Goal: Information Seeking & Learning: Check status

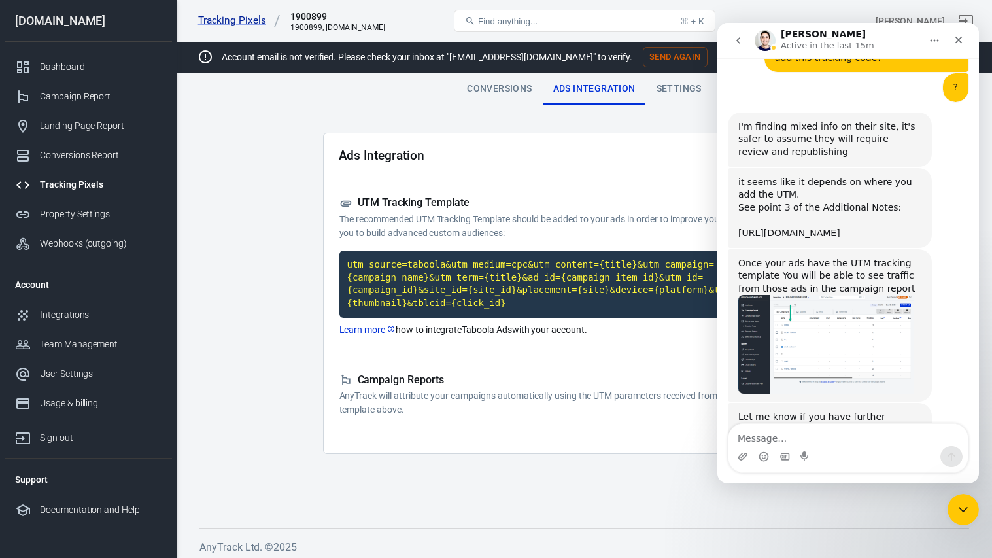
scroll to position [5007, 0]
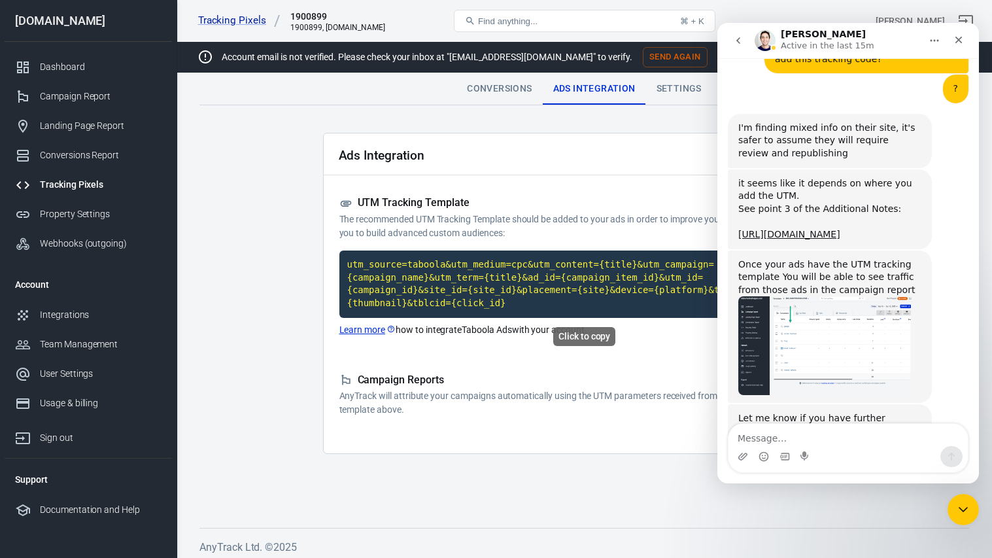
click at [461, 279] on code "utm_source=taboola&utm_medium=cpc&utm_content={title}&utm_campaign={campaign_na…" at bounding box center [584, 284] width 491 height 67
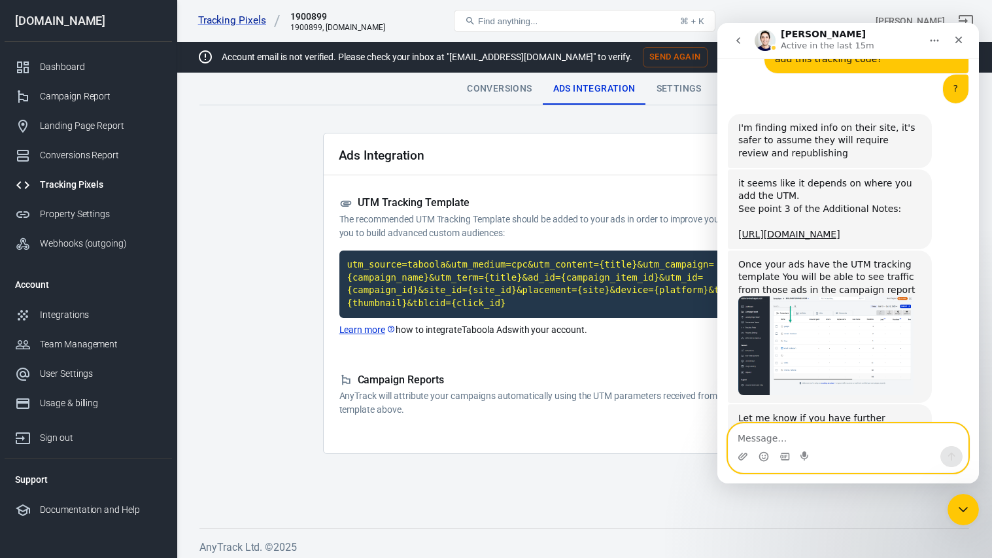
click at [807, 440] on textarea "Message…" at bounding box center [848, 435] width 239 height 22
type textarea "I did not put the camp back in review"
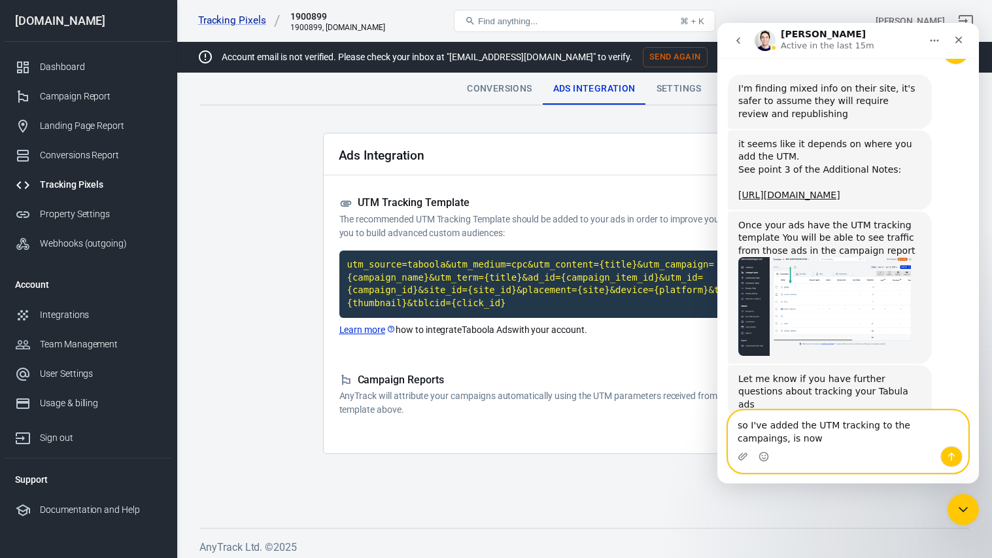
scroll to position [5060, 0]
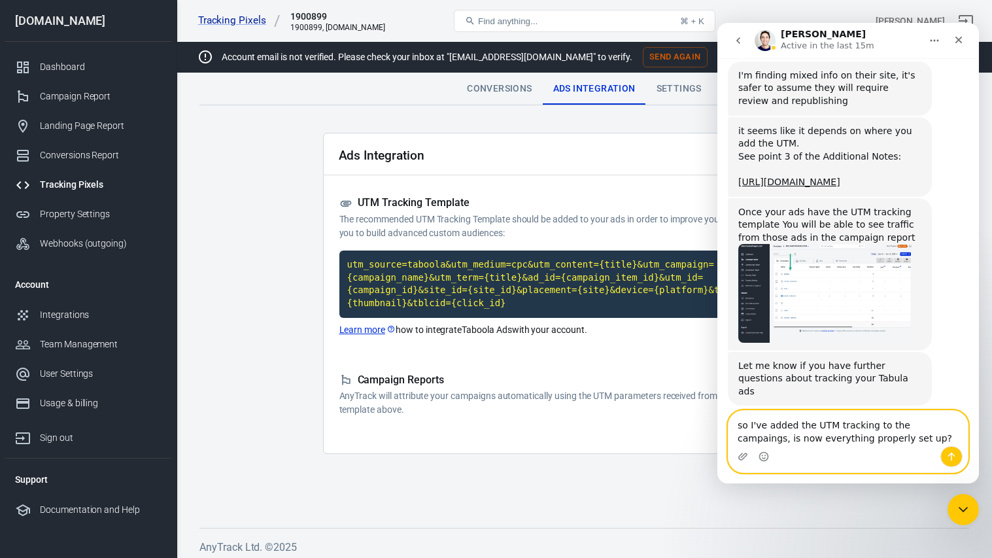
type textarea "so I've added the UTM tracking to the campaings, is now everything properly set…"
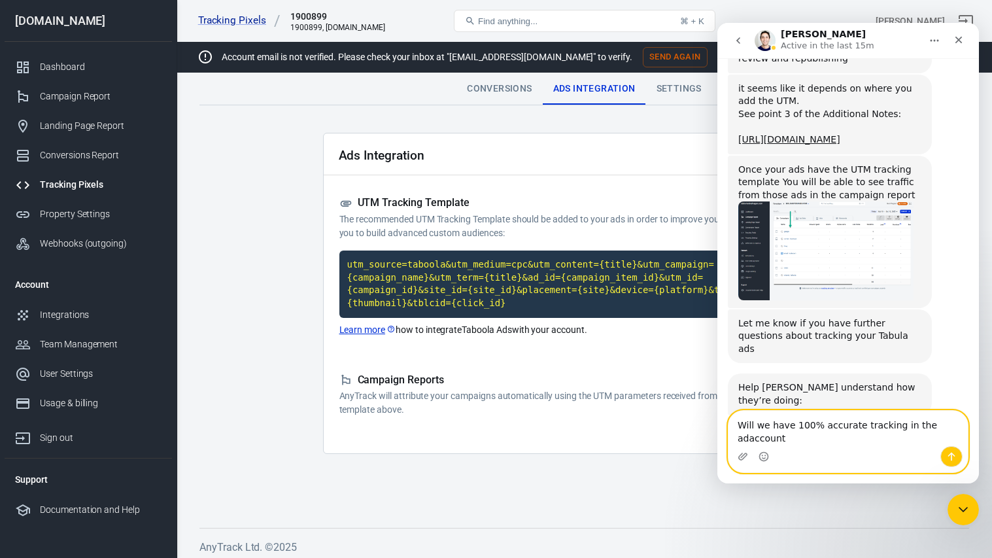
type textarea "Will we have 100% accurate tracking in the adaccount?"
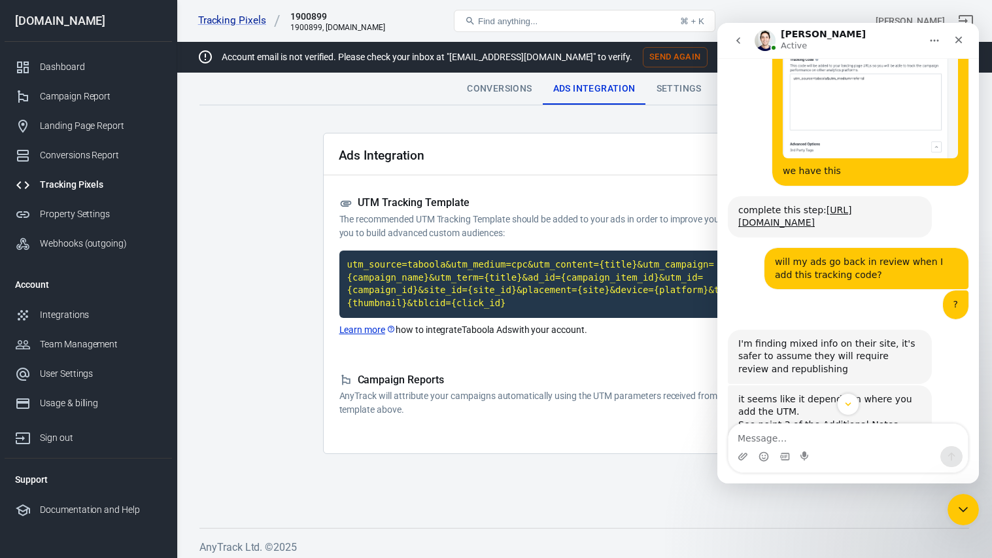
scroll to position [4871, 0]
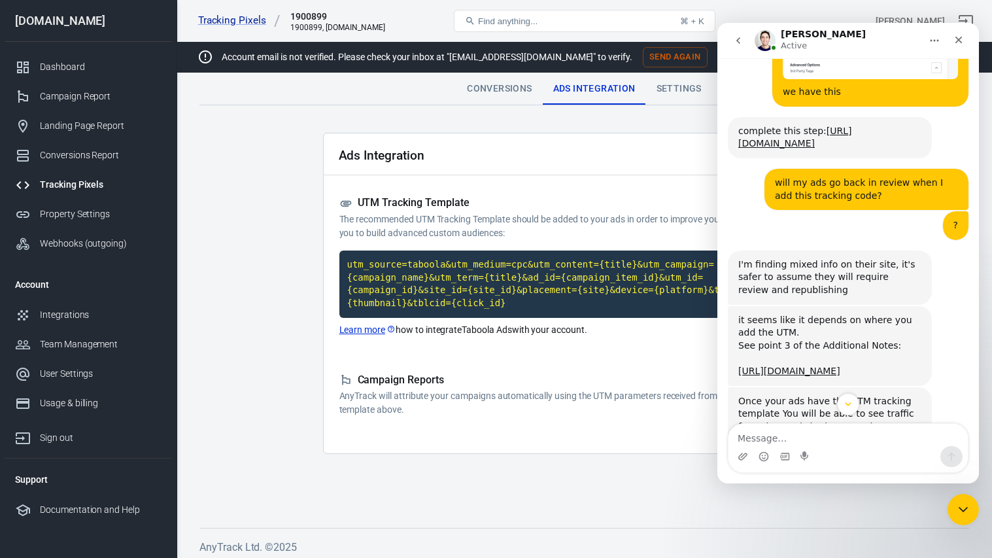
click at [843, 433] on img "Jose says…" at bounding box center [826, 482] width 175 height 98
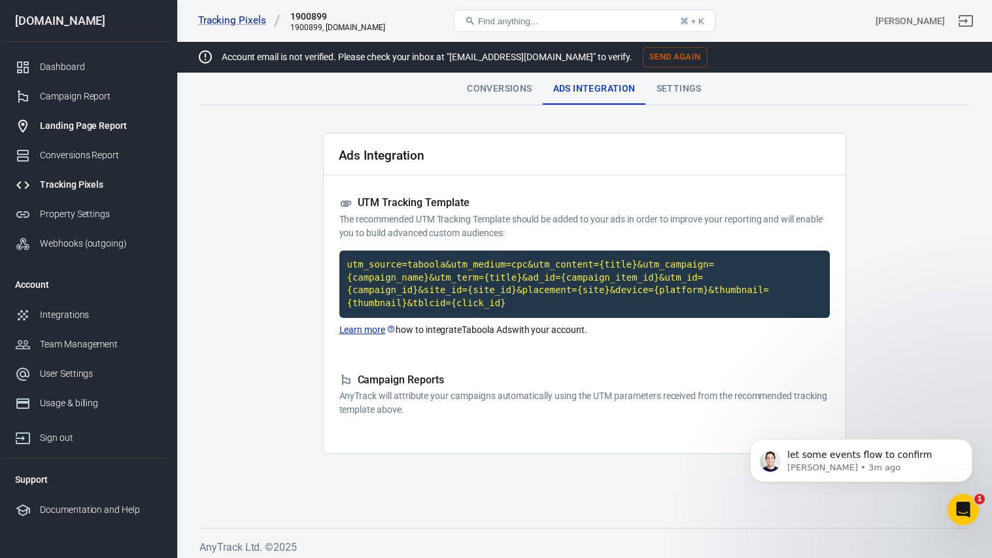
scroll to position [0, 0]
click at [73, 97] on div "Campaign Report" at bounding box center [101, 97] width 122 height 14
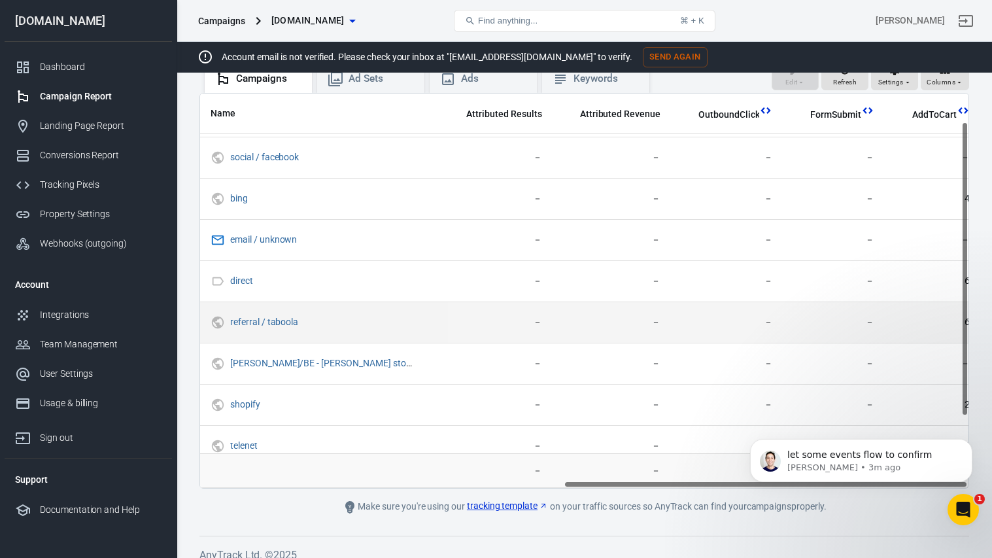
scroll to position [0, 692]
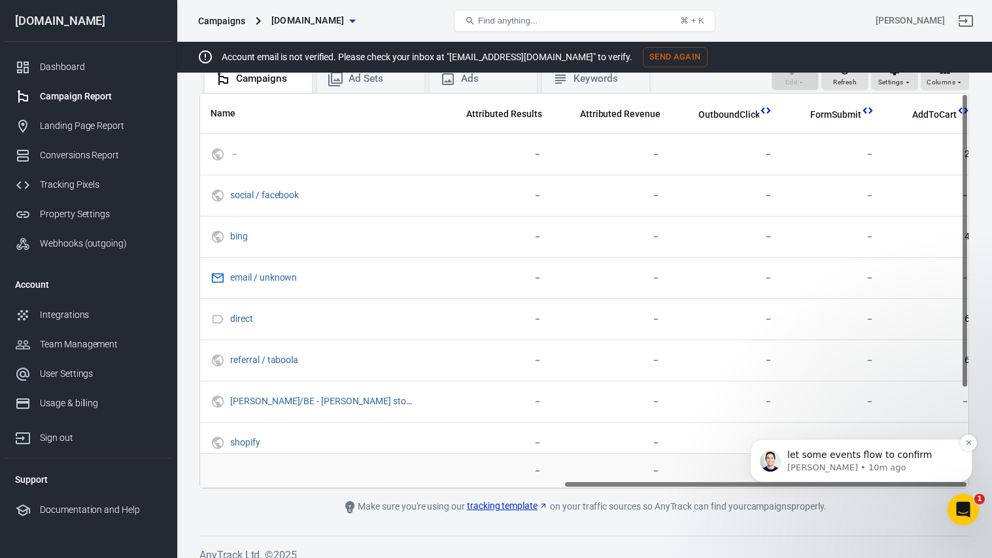
click at [825, 458] on span "let some events flow to confirm" at bounding box center [860, 454] width 145 height 10
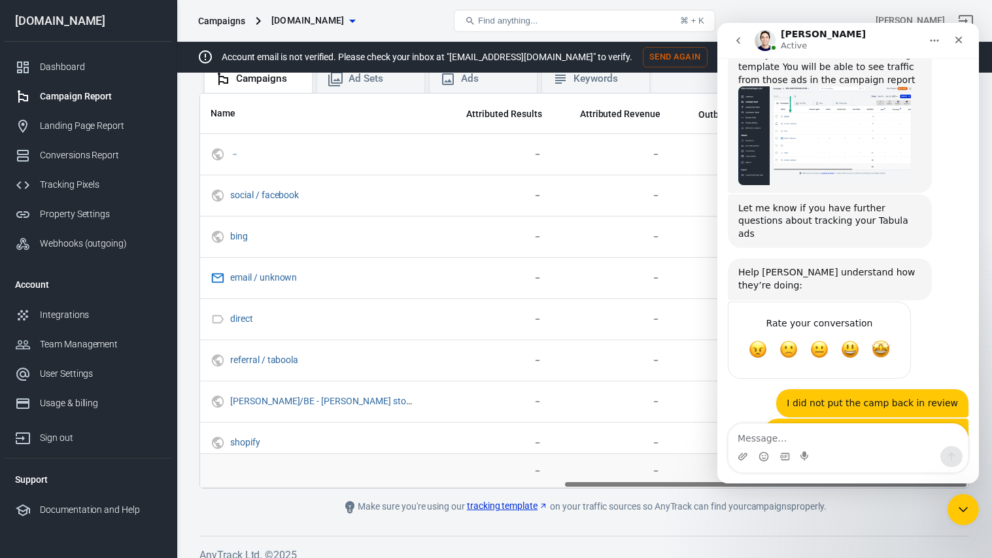
scroll to position [5218, 0]
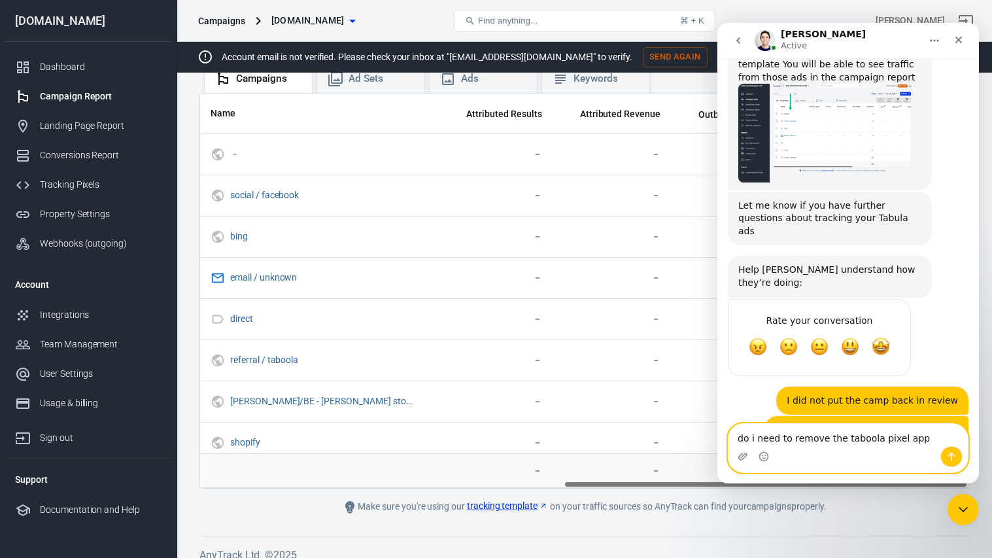
type textarea "do i need to remove the taboola pixel app?"
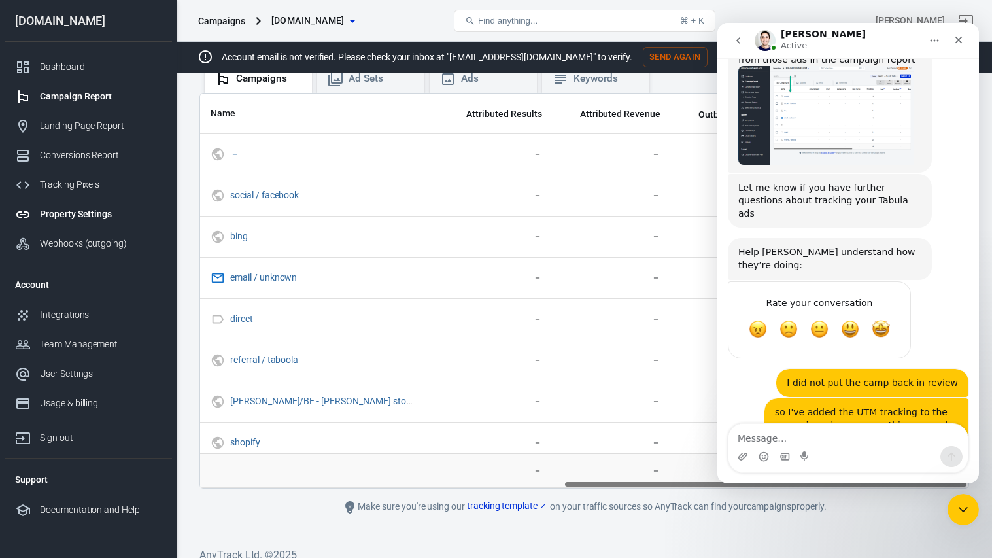
click at [60, 211] on div "Property Settings" at bounding box center [101, 214] width 122 height 14
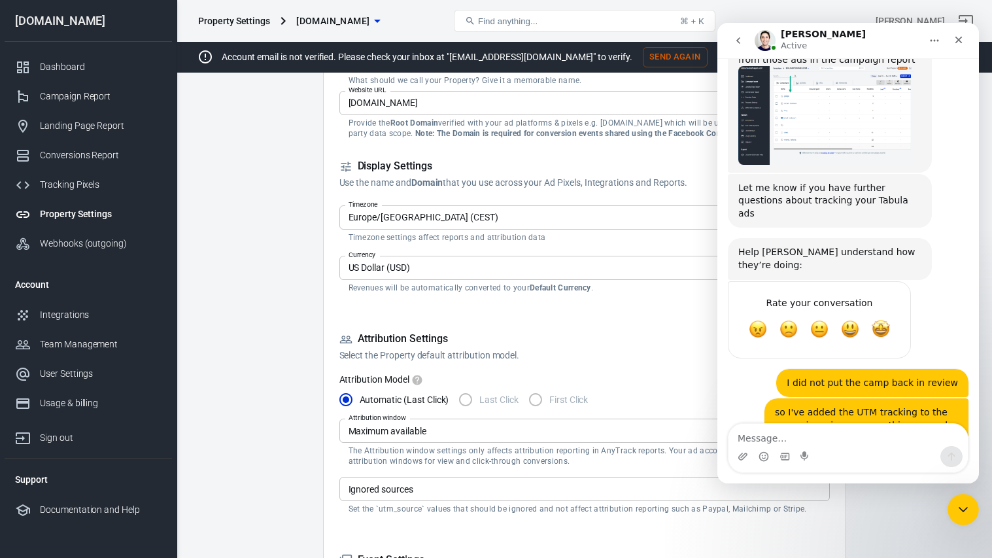
click at [960, 507] on icon "Close Intercom Messenger" at bounding box center [962, 508] width 16 height 16
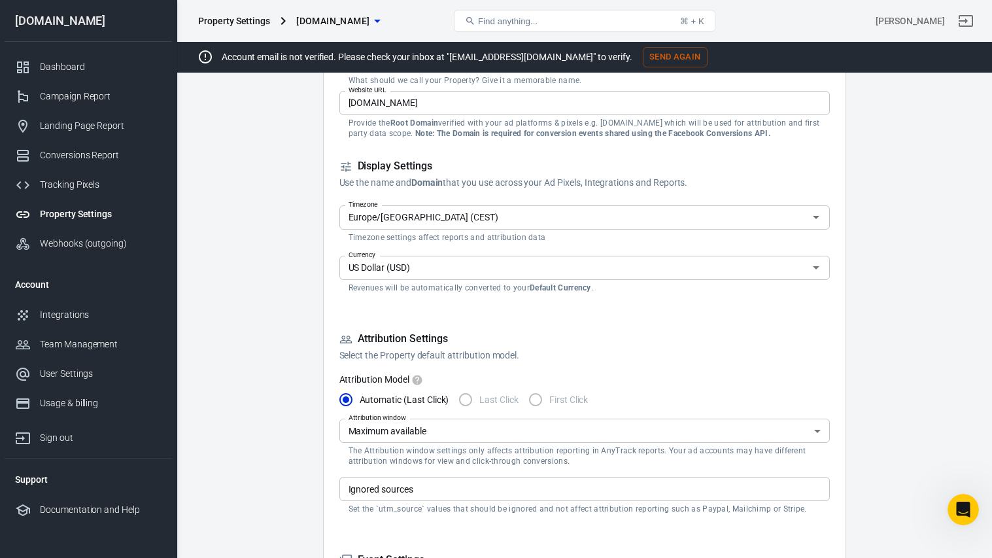
click at [561, 262] on input "US Dollar (USD)" at bounding box center [573, 268] width 461 height 16
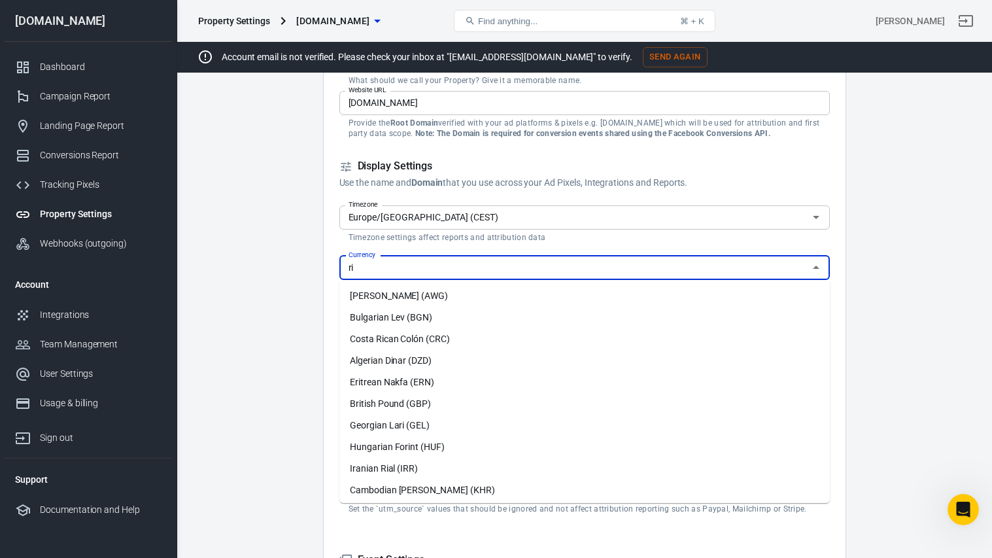
type input "r"
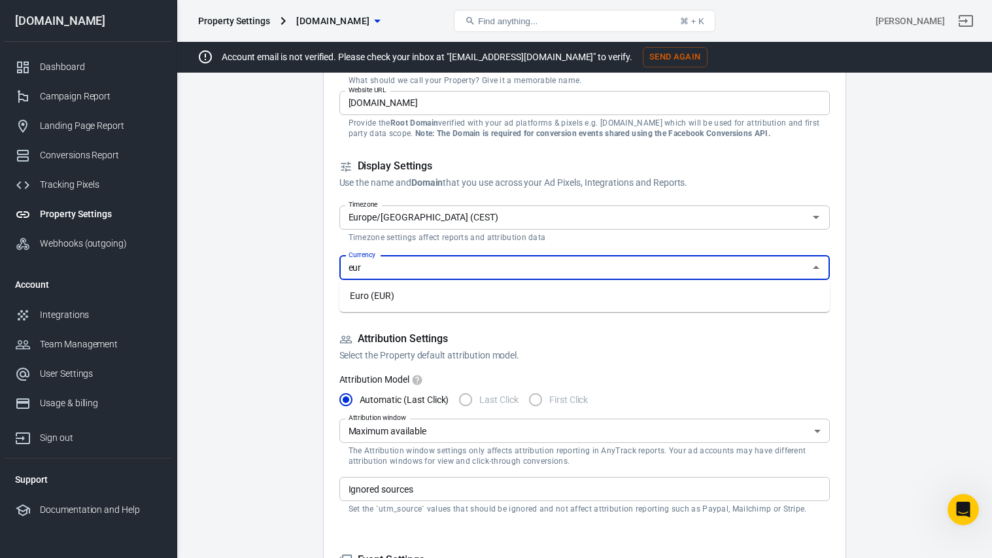
click at [379, 294] on li "Euro (EUR)" at bounding box center [584, 296] width 491 height 22
type input "Euro (EUR)"
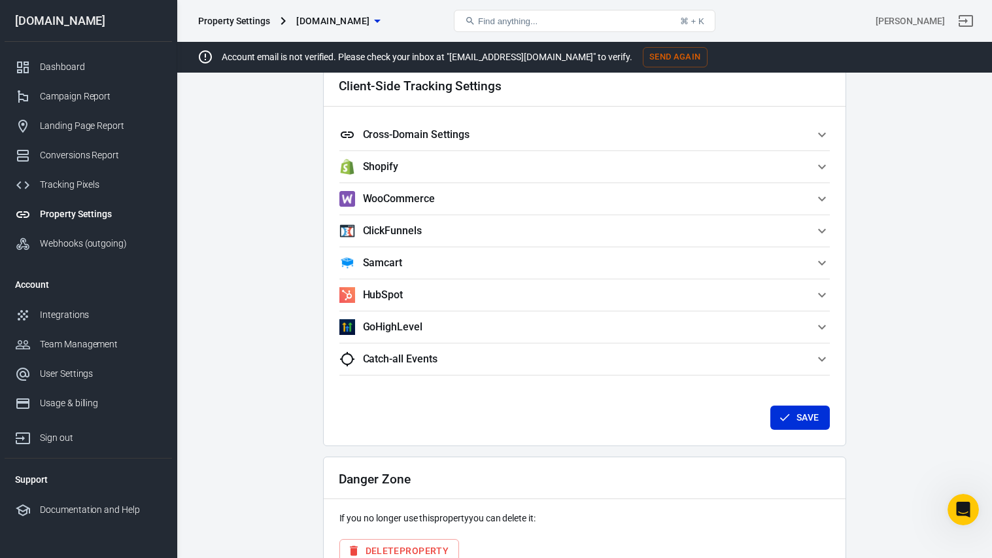
scroll to position [1238, 0]
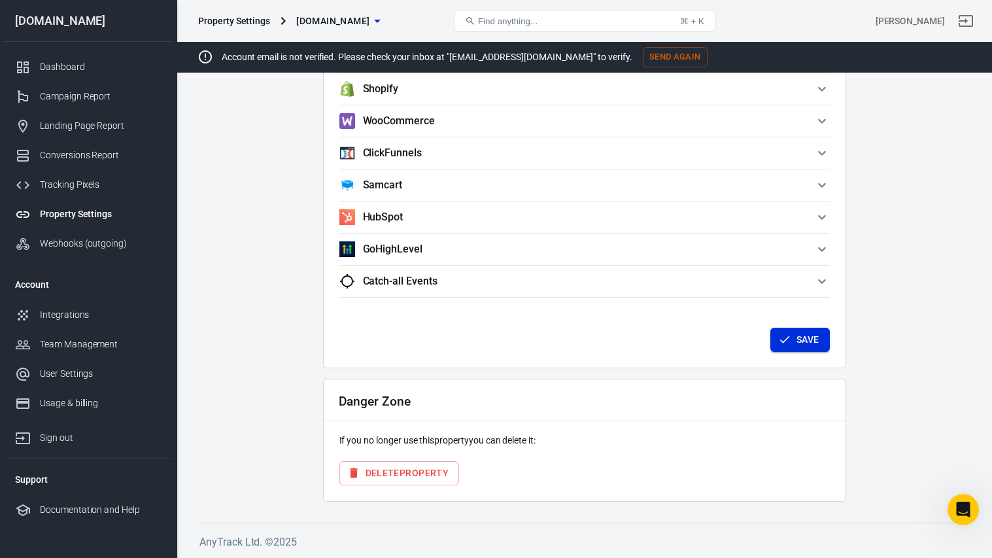
click at [784, 336] on icon "button" at bounding box center [784, 339] width 13 height 13
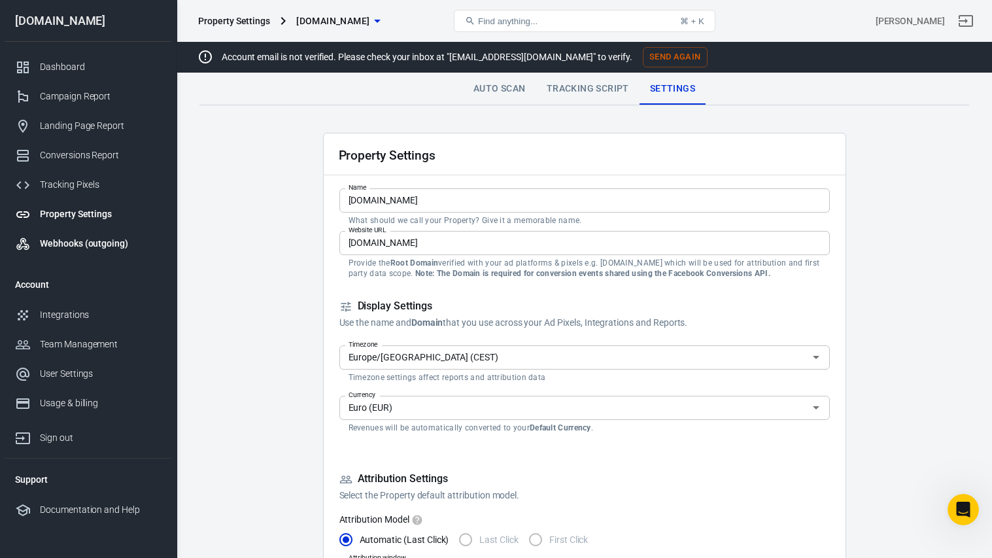
scroll to position [5286, 0]
click at [79, 195] on link "Tracking Pixels" at bounding box center [88, 184] width 167 height 29
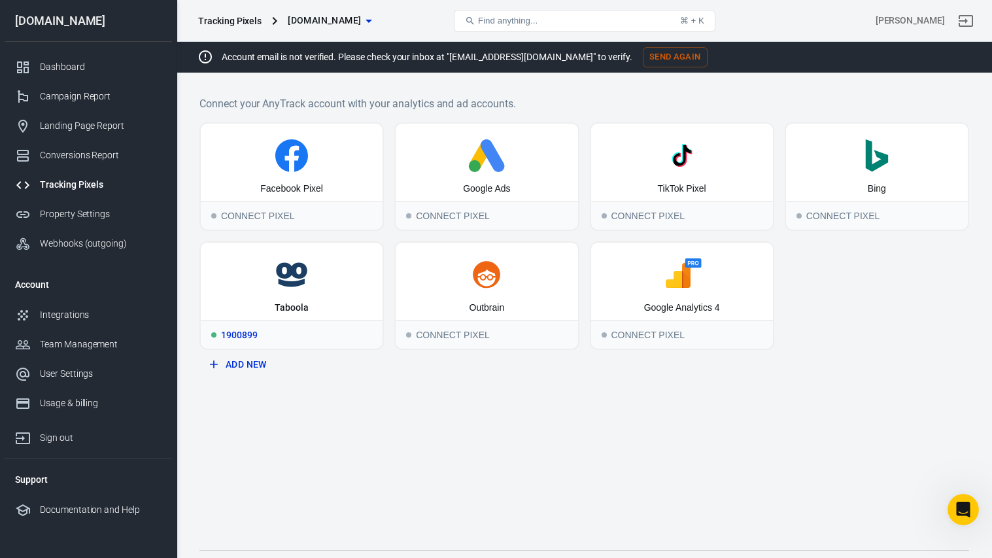
click at [257, 301] on div "Taboola" at bounding box center [292, 281] width 182 height 77
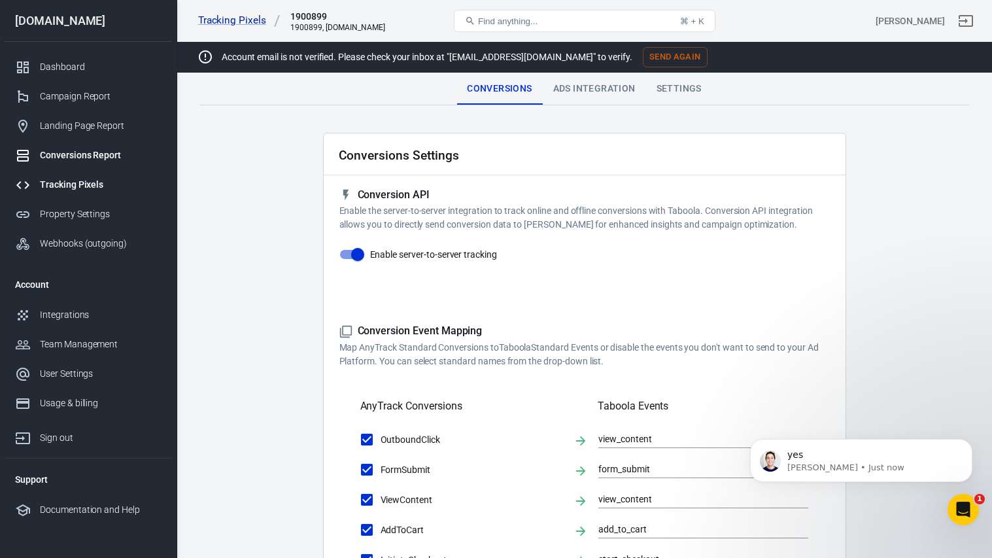
click at [93, 162] on link "Conversions Report" at bounding box center [88, 155] width 167 height 29
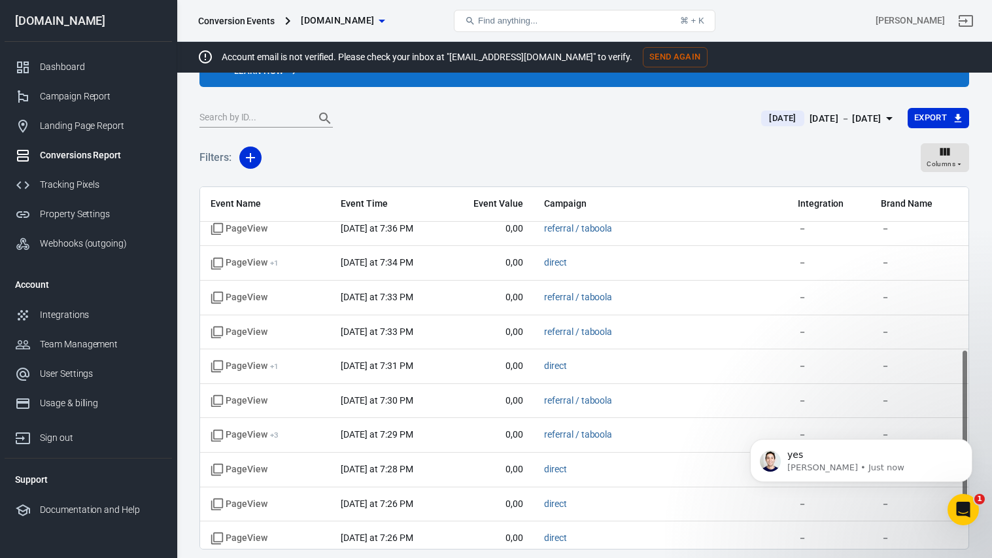
scroll to position [402, 0]
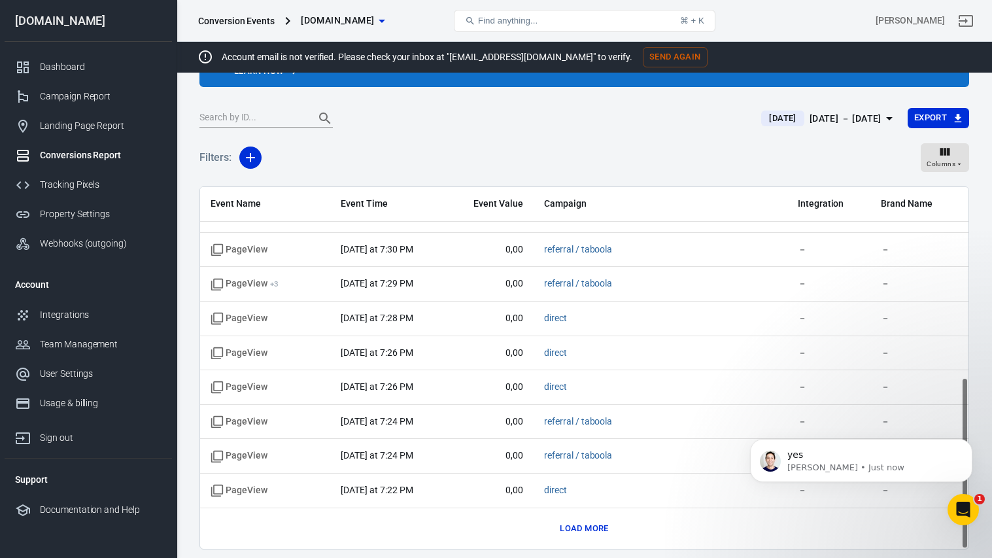
click at [598, 531] on button "Load more" at bounding box center [584, 529] width 55 height 20
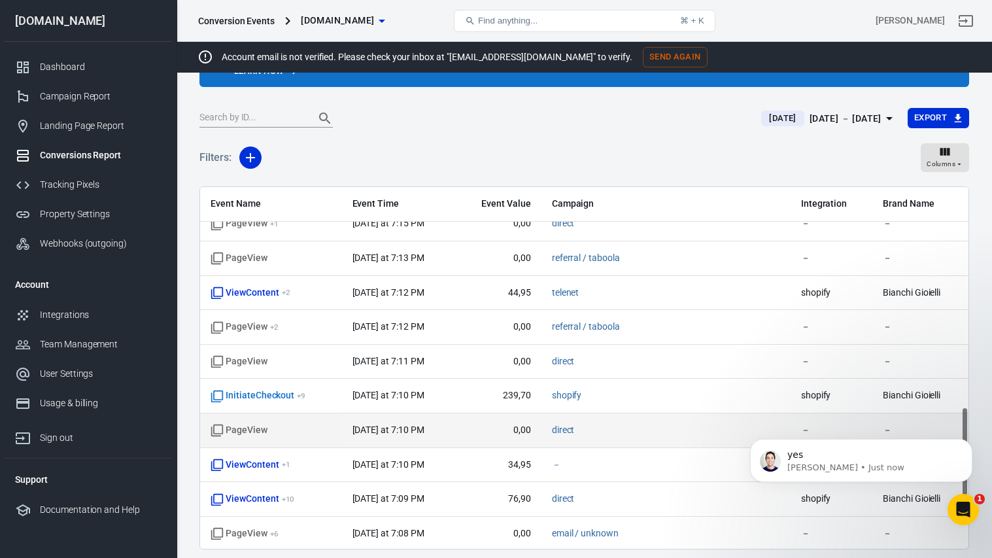
scroll to position [1090, 0]
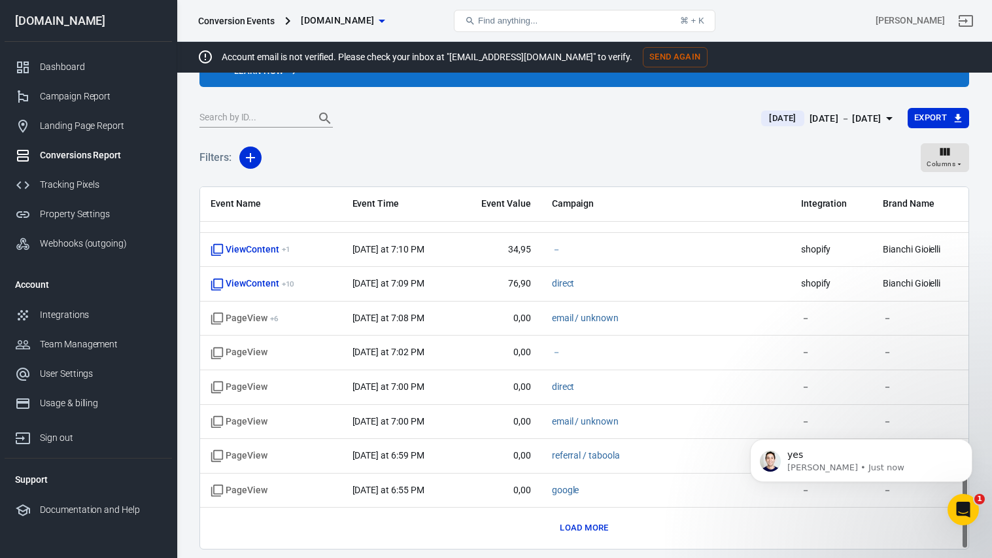
click at [593, 525] on button "Load more" at bounding box center [584, 528] width 55 height 20
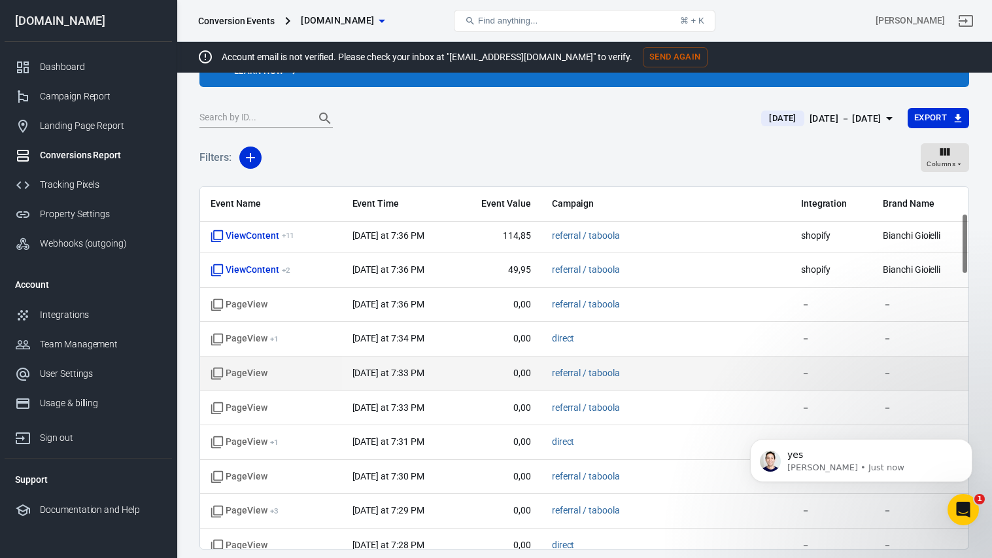
scroll to position [79, 0]
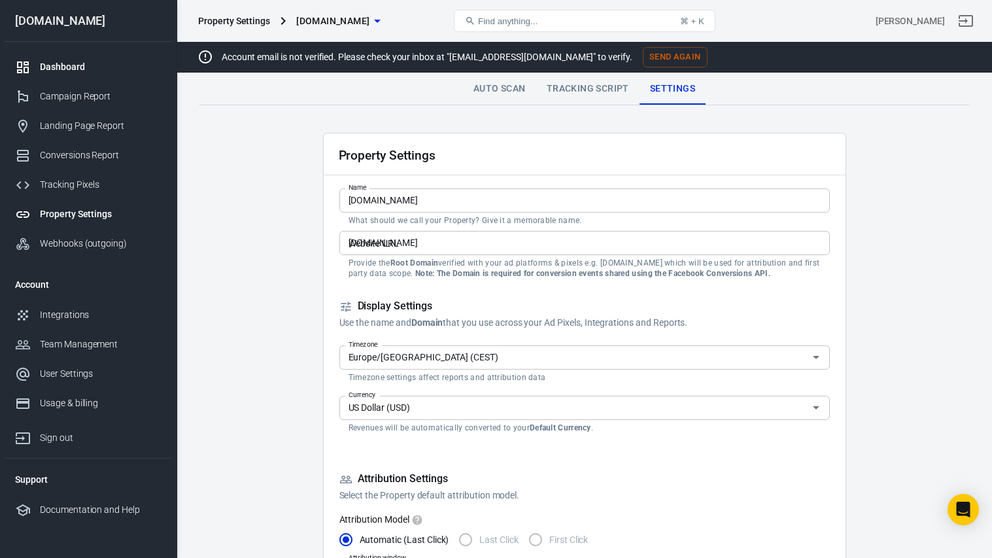
click at [75, 66] on div "Dashboard" at bounding box center [101, 67] width 122 height 14
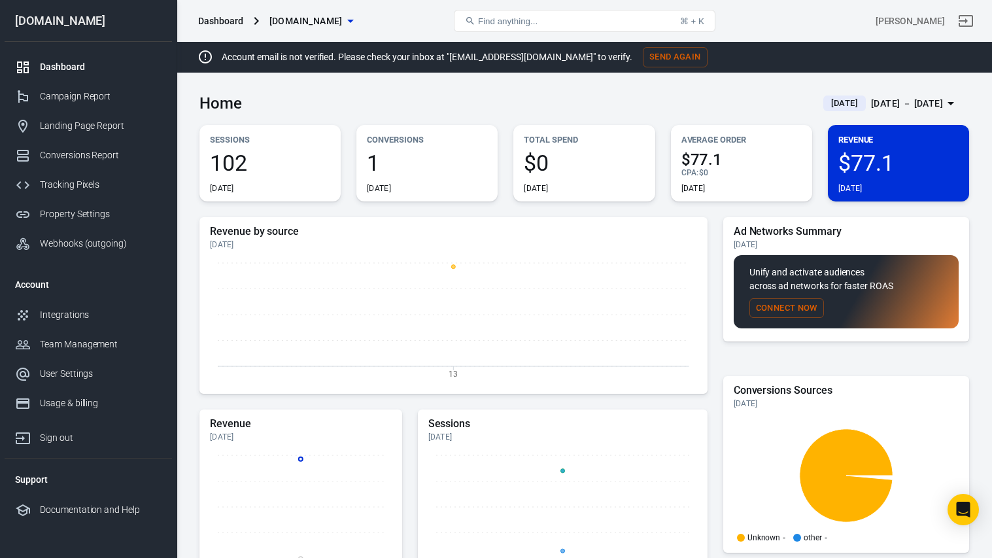
click at [408, 154] on span "1" at bounding box center [427, 163] width 120 height 22
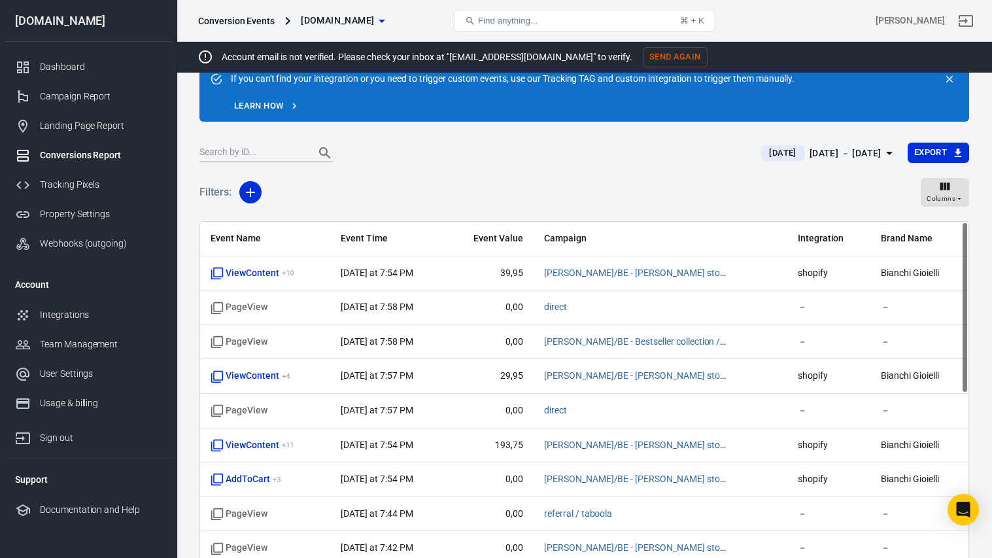
scroll to position [61, 0]
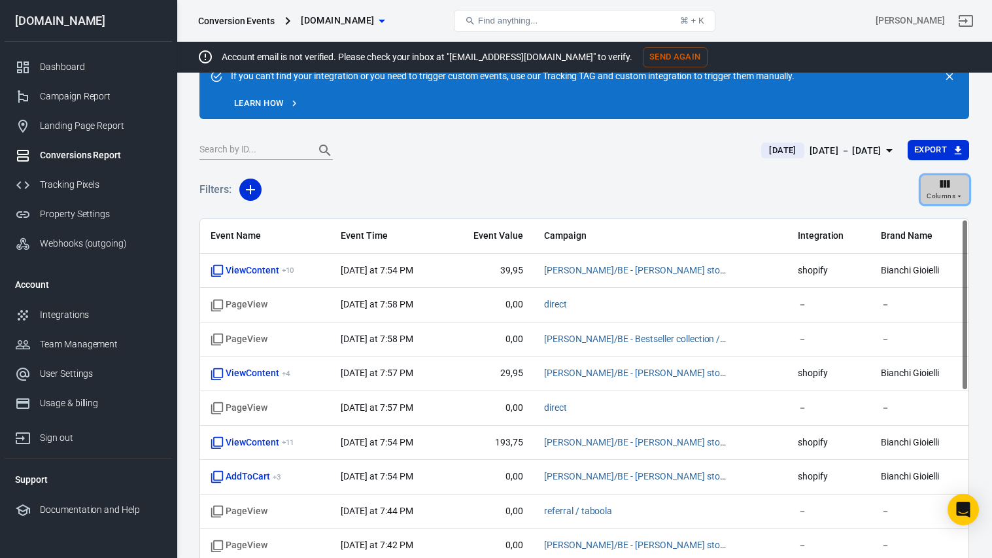
click at [950, 191] on span "Columns" at bounding box center [941, 196] width 29 height 12
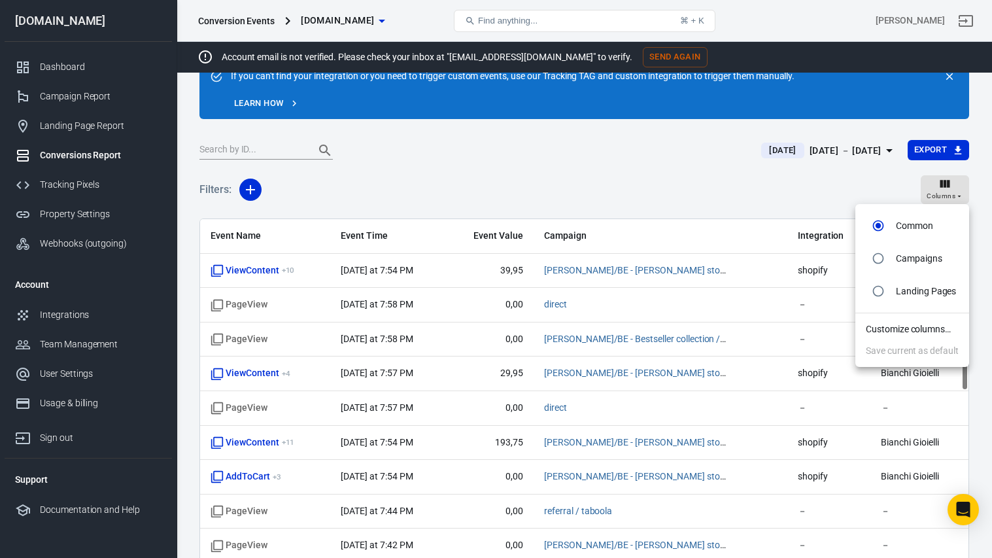
click at [950, 191] on div at bounding box center [496, 279] width 992 height 558
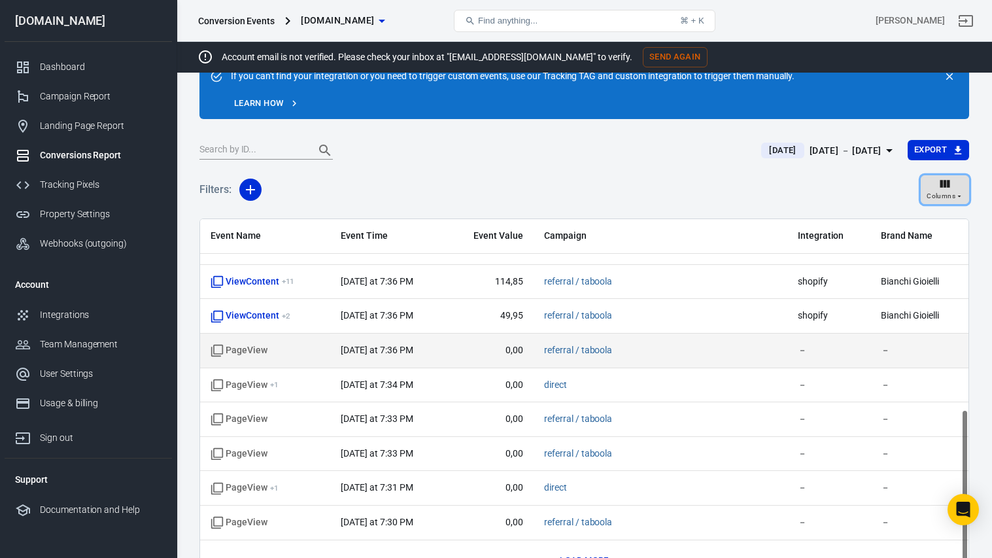
scroll to position [141, 0]
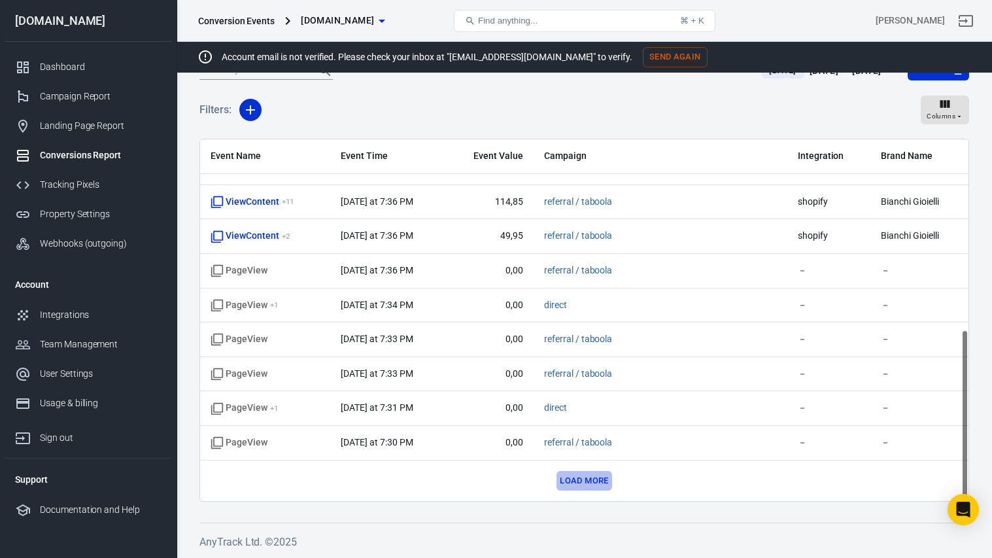
click at [598, 476] on button "Load more" at bounding box center [584, 481] width 55 height 20
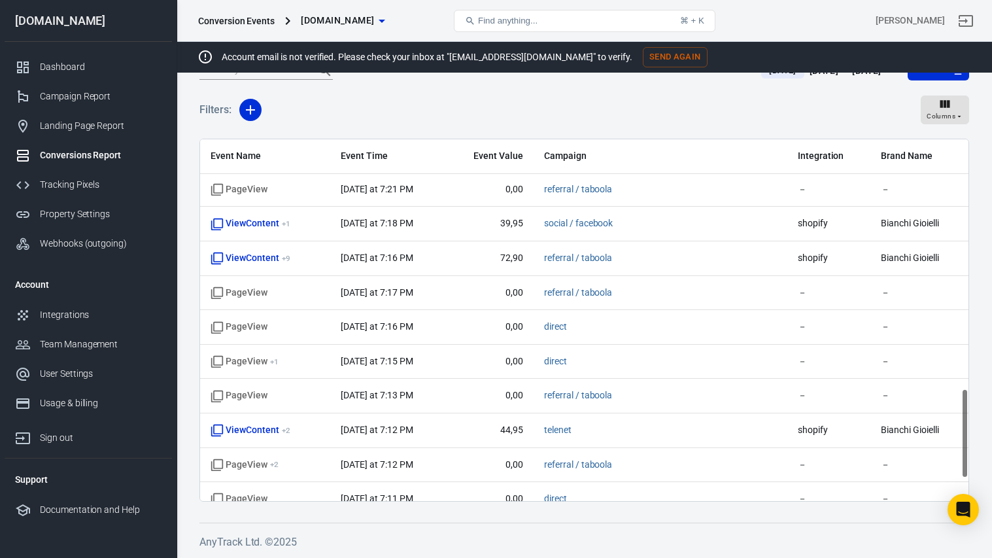
scroll to position [1090, 0]
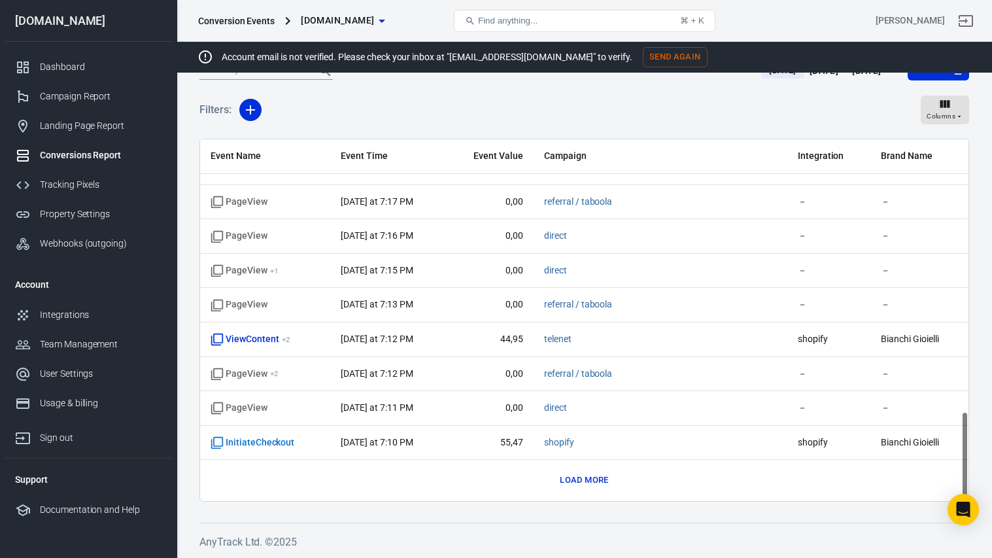
click at [605, 481] on button "Load more" at bounding box center [584, 480] width 55 height 20
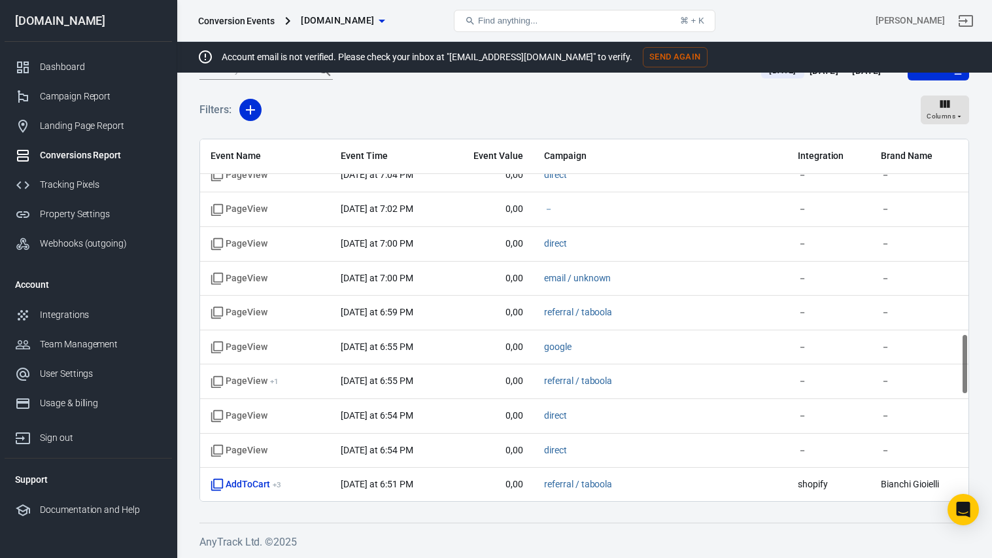
scroll to position [1778, 0]
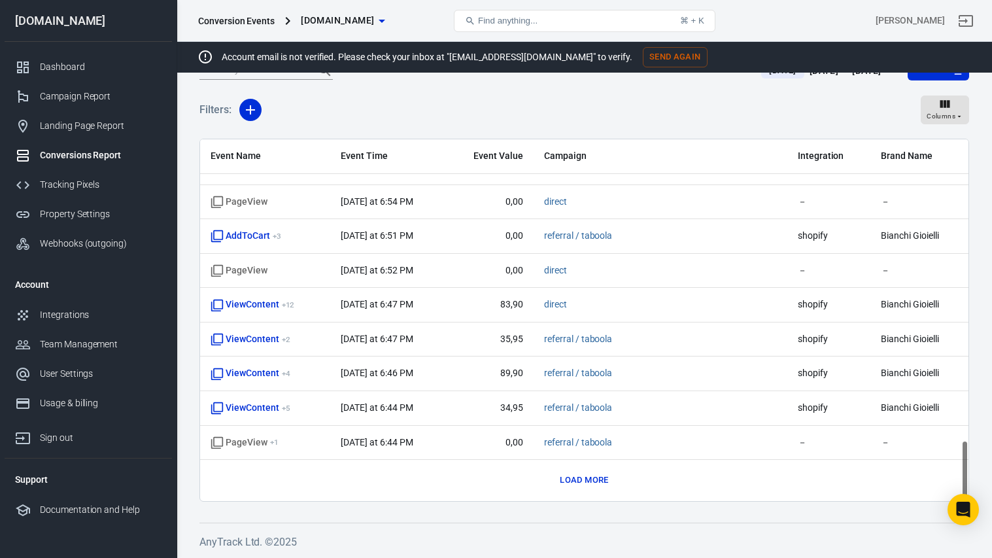
click at [580, 481] on button "Load more" at bounding box center [584, 480] width 55 height 20
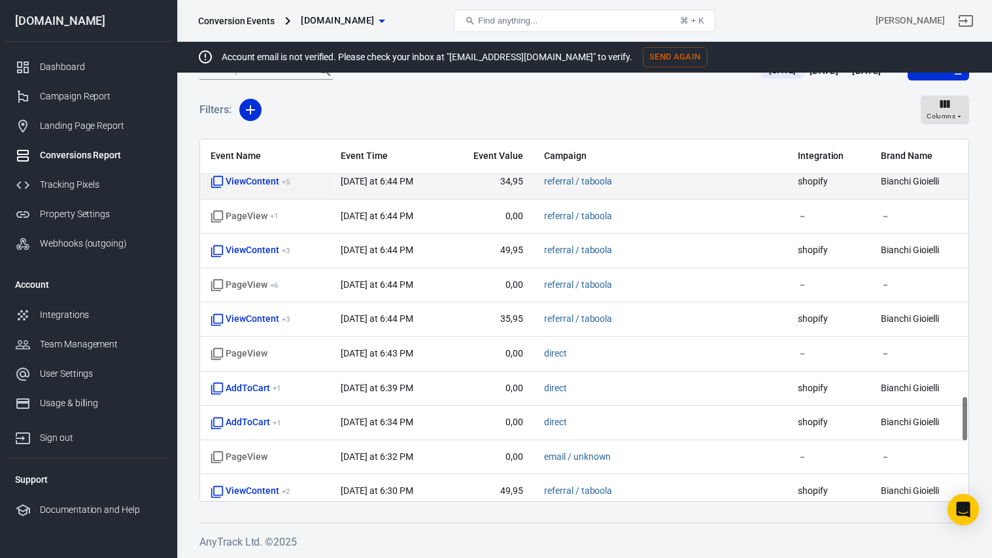
scroll to position [2466, 0]
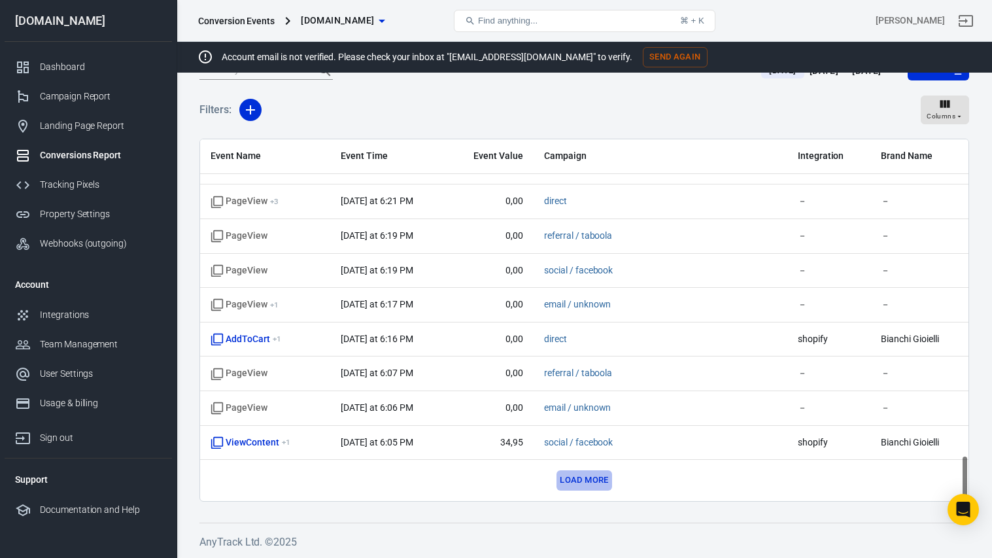
drag, startPoint x: 582, startPoint y: 477, endPoint x: 564, endPoint y: 463, distance: 22.4
click at [581, 477] on button "Load more" at bounding box center [584, 480] width 55 height 20
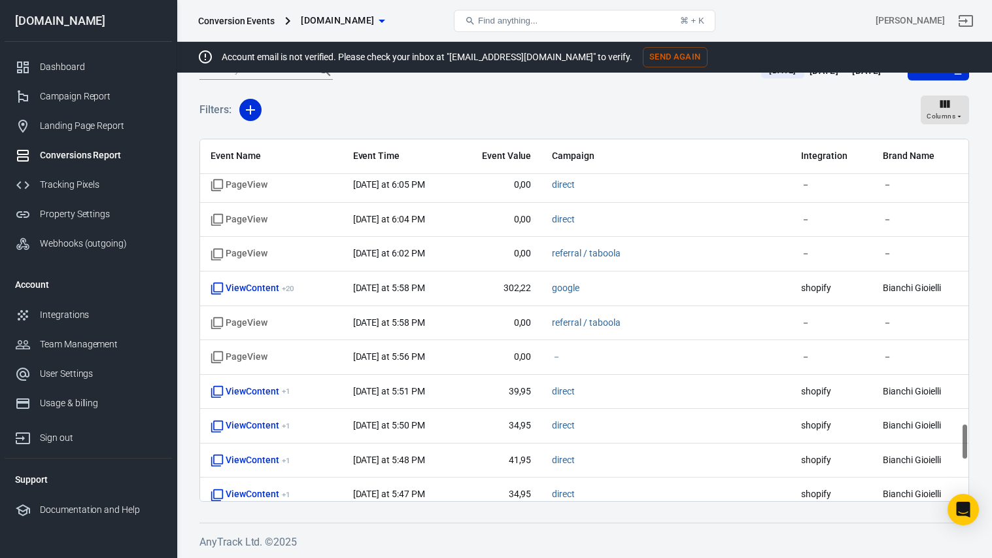
scroll to position [3154, 0]
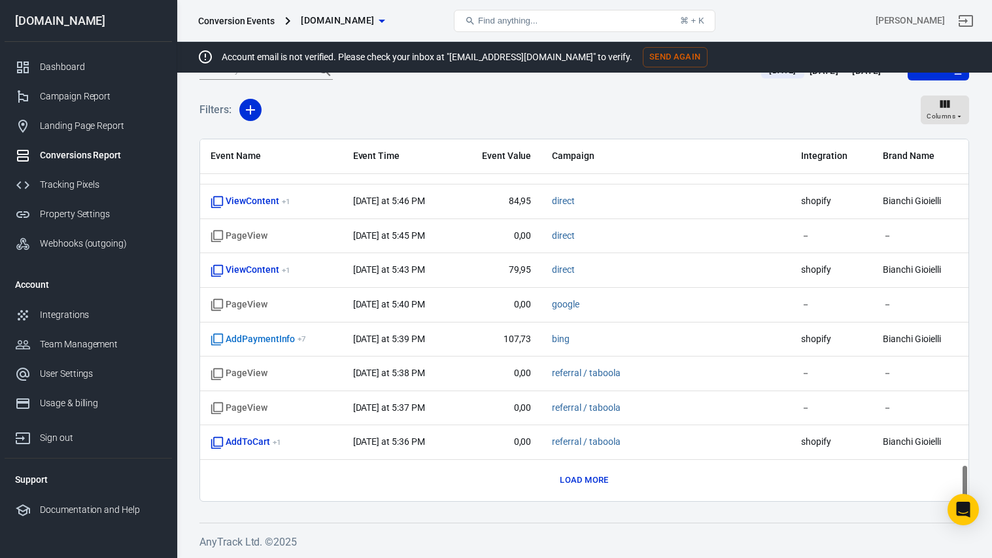
drag, startPoint x: 591, startPoint y: 481, endPoint x: 562, endPoint y: 466, distance: 33.1
click at [587, 481] on button "Load more" at bounding box center [584, 480] width 55 height 20
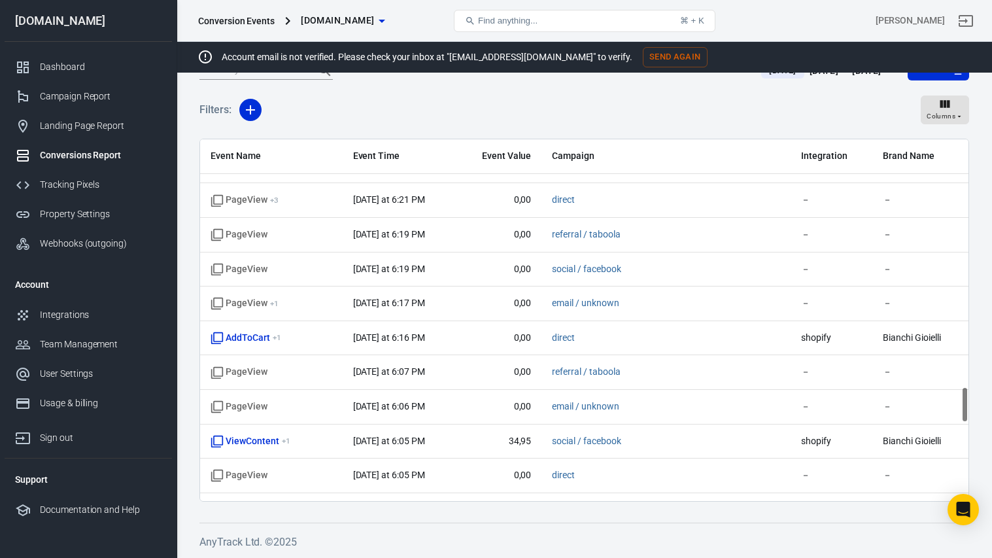
scroll to position [0, 0]
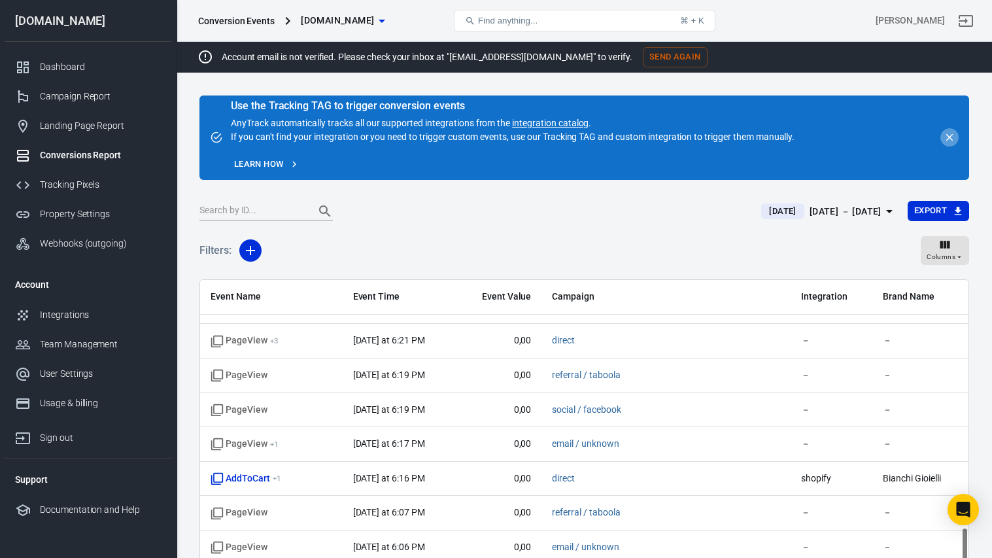
click at [947, 133] on icon "close" at bounding box center [950, 137] width 12 height 12
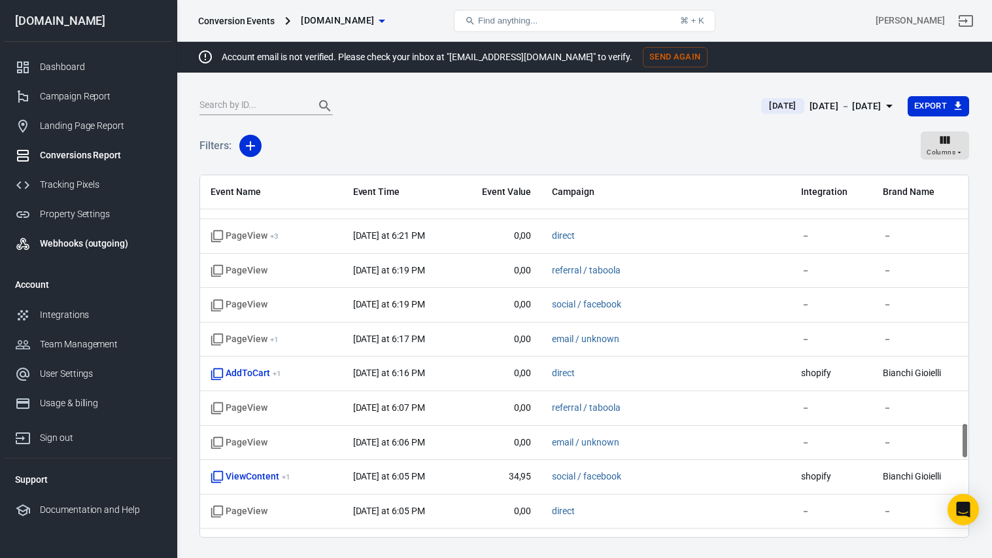
click at [86, 247] on div "Webhooks (outgoing)" at bounding box center [101, 244] width 122 height 14
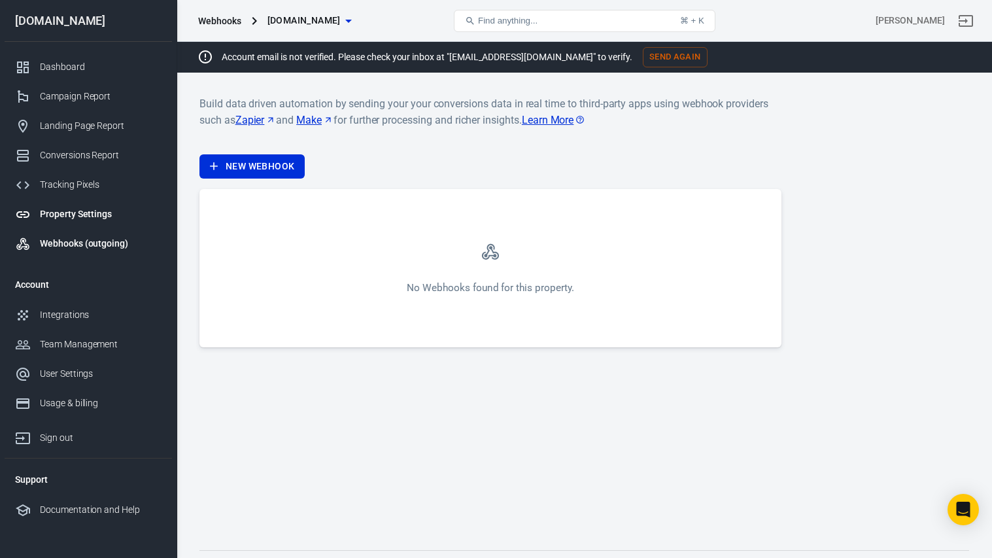
click at [96, 217] on div "Property Settings" at bounding box center [101, 214] width 122 height 14
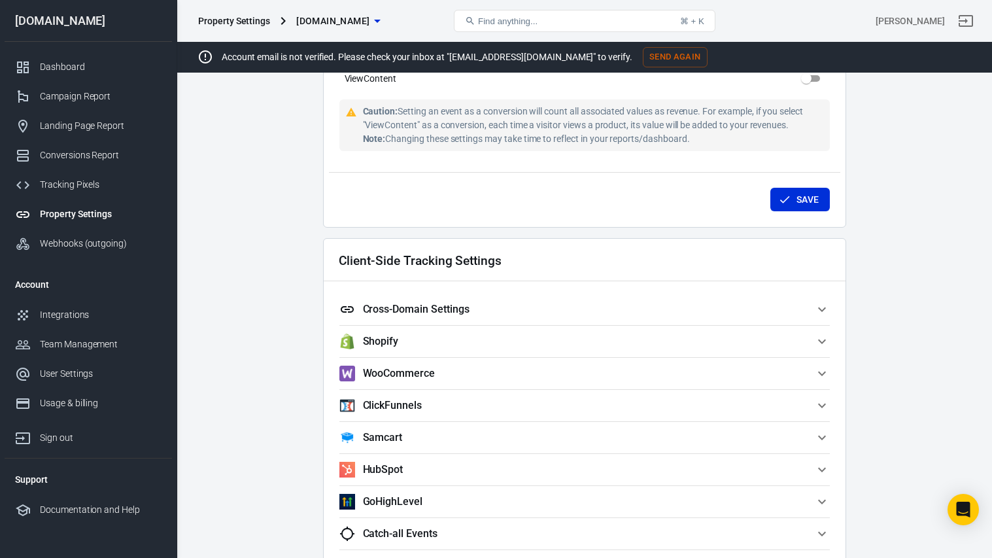
scroll to position [572, 0]
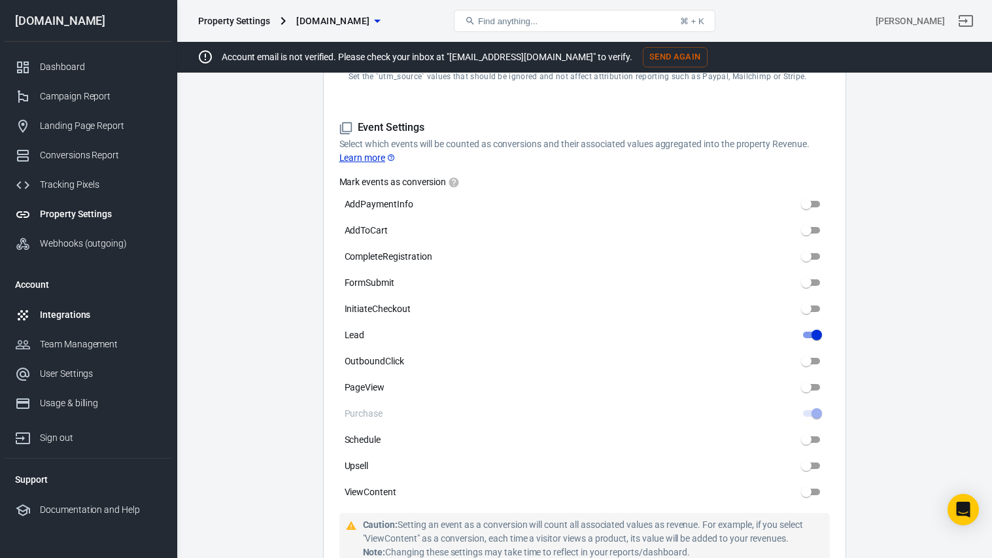
click at [86, 326] on link "Integrations" at bounding box center [88, 314] width 167 height 29
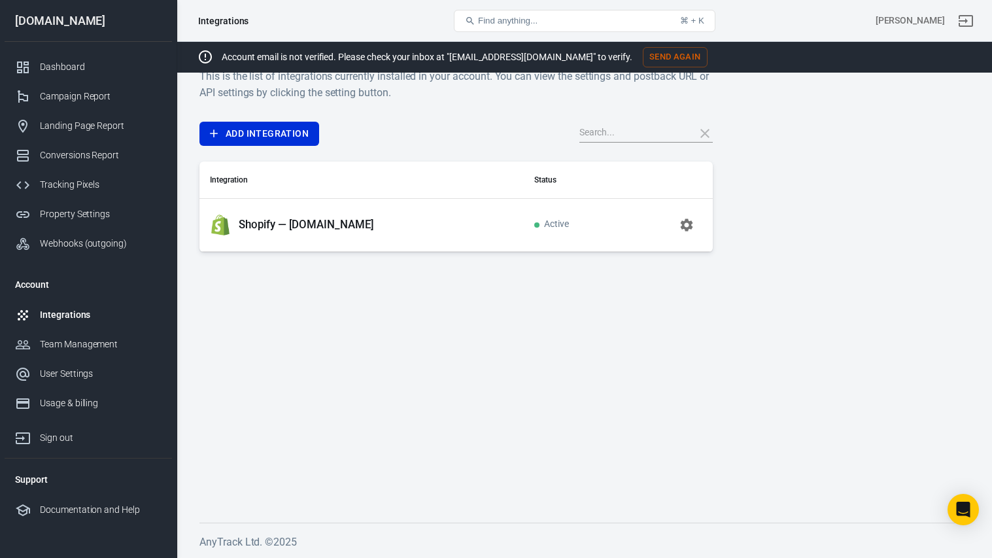
scroll to position [27, 0]
click at [308, 231] on p "Shopify — [DOMAIN_NAME]" at bounding box center [306, 225] width 135 height 14
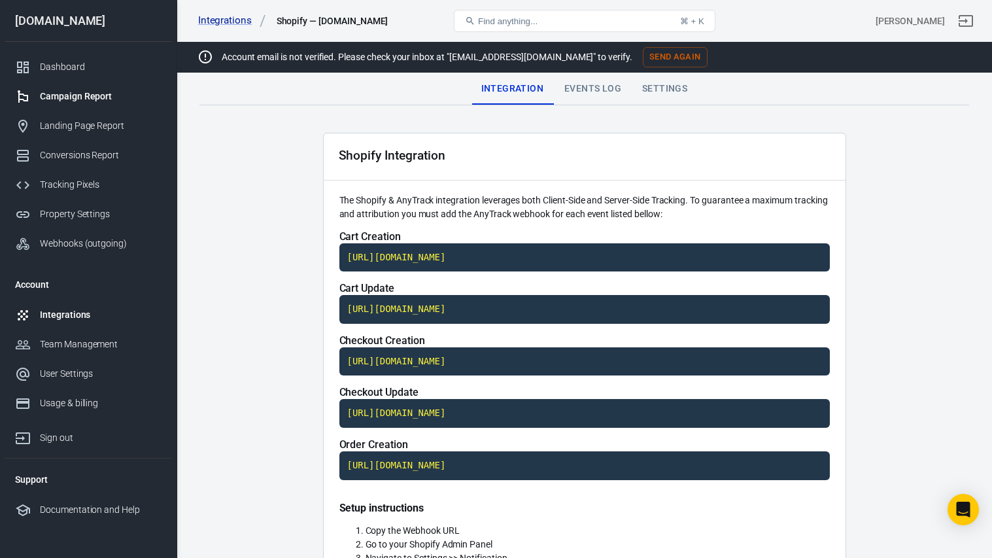
click at [122, 101] on div "Campaign Report" at bounding box center [101, 97] width 122 height 14
